Goal: Transaction & Acquisition: Download file/media

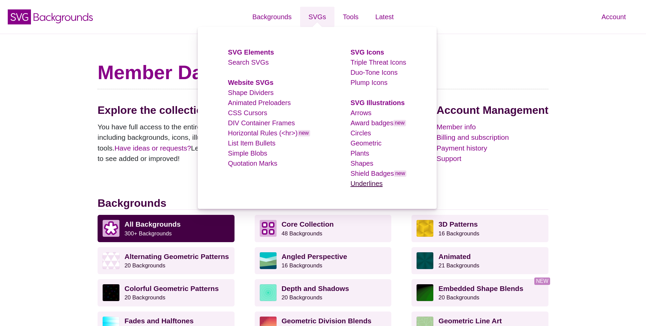
click at [357, 186] on link "Underlines" at bounding box center [367, 183] width 32 height 7
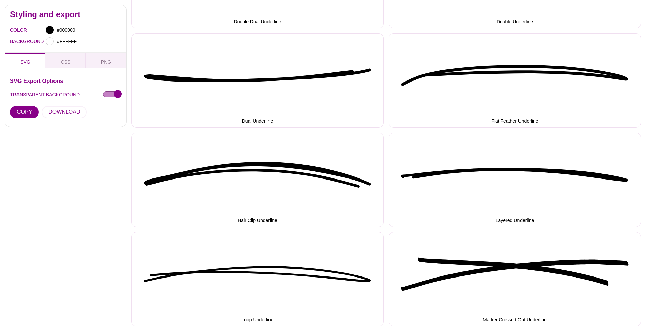
scroll to position [442, 0]
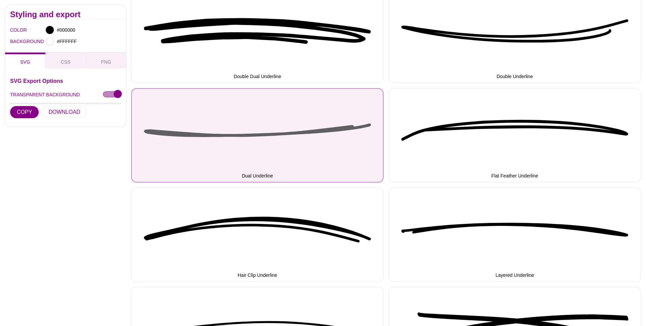
click at [279, 136] on button "Dual Underline" at bounding box center [257, 135] width 252 height 94
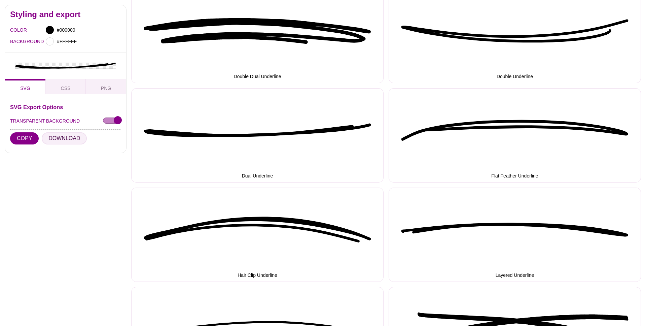
click at [66, 136] on button "DOWNLOAD" at bounding box center [64, 138] width 45 height 12
